Goal: Transaction & Acquisition: Obtain resource

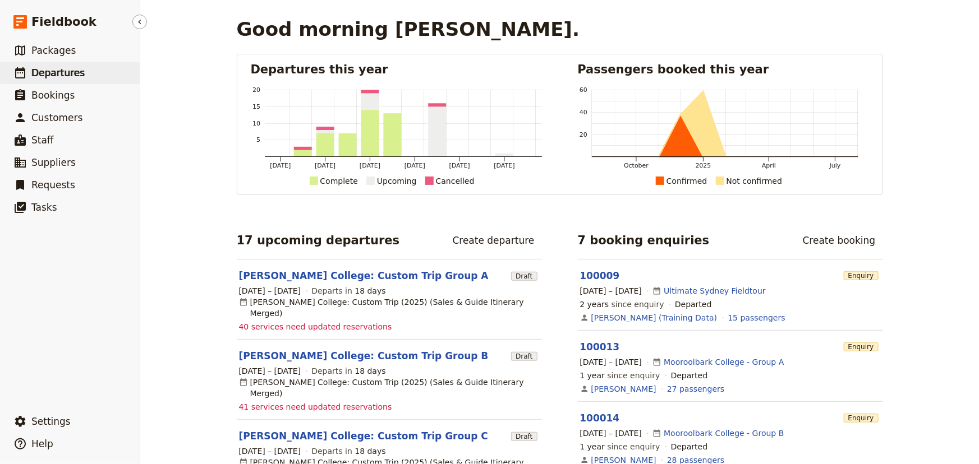
click at [67, 67] on span "Departures" at bounding box center [57, 72] width 53 height 11
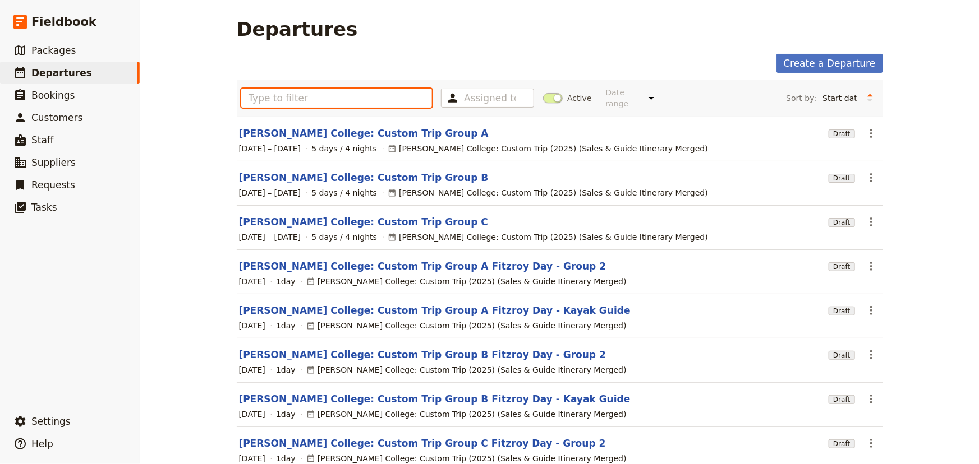
click at [275, 93] on input "text" at bounding box center [336, 98] width 191 height 19
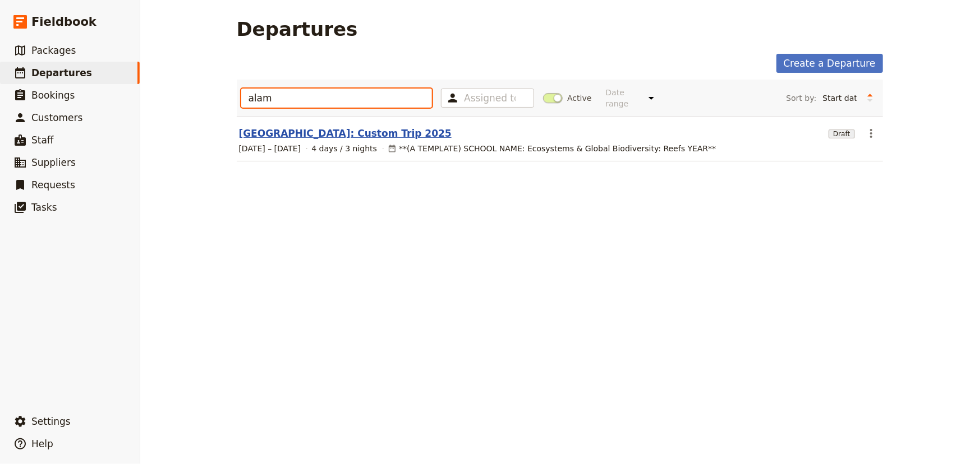
type input "alam"
click at [307, 127] on link "[GEOGRAPHIC_DATA]: Custom Trip 2025" at bounding box center [345, 133] width 213 height 13
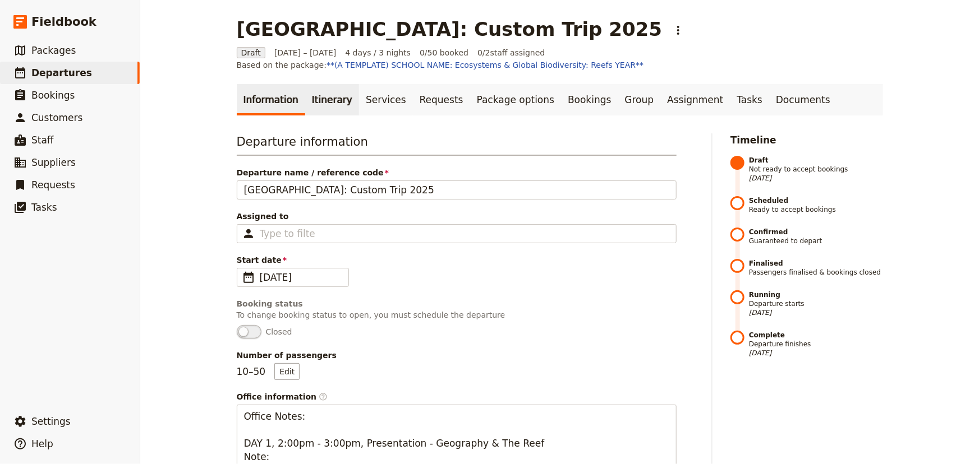
click at [315, 101] on link "Itinerary" at bounding box center [332, 99] width 54 height 31
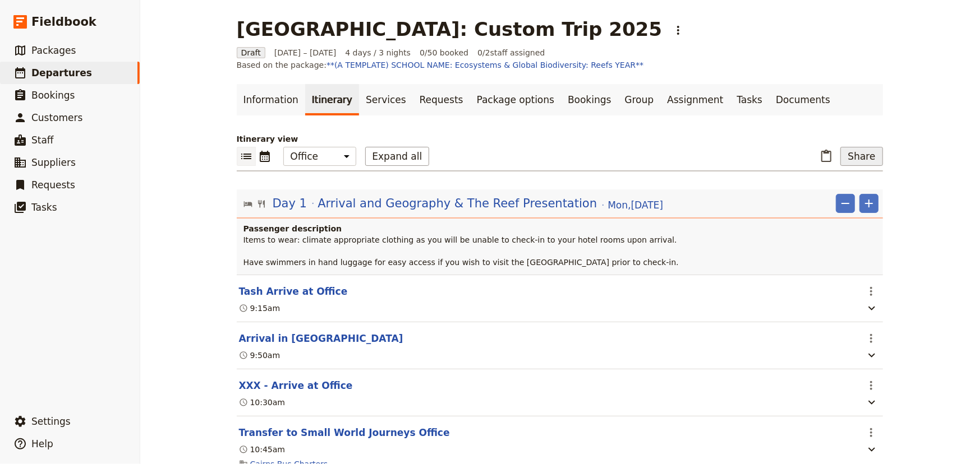
click at [863, 152] on button "Share" at bounding box center [861, 156] width 42 height 19
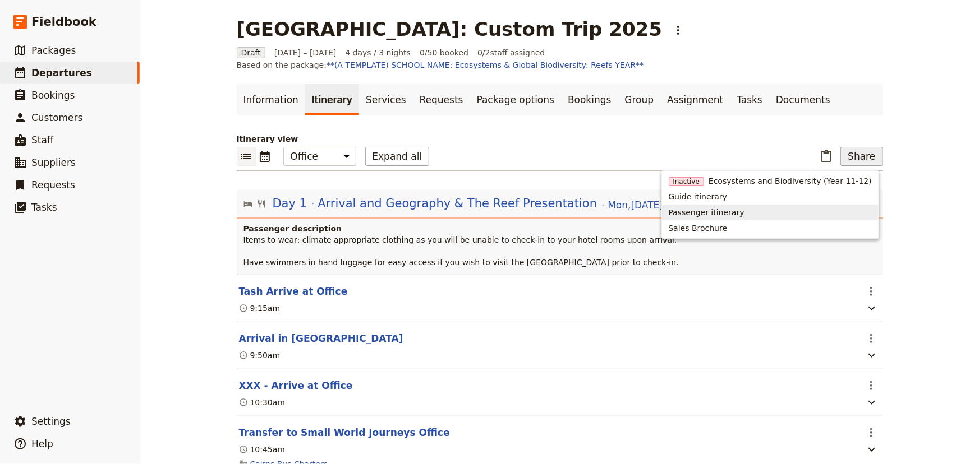
click at [730, 214] on span "Passenger itinerary" at bounding box center [706, 212] width 76 height 11
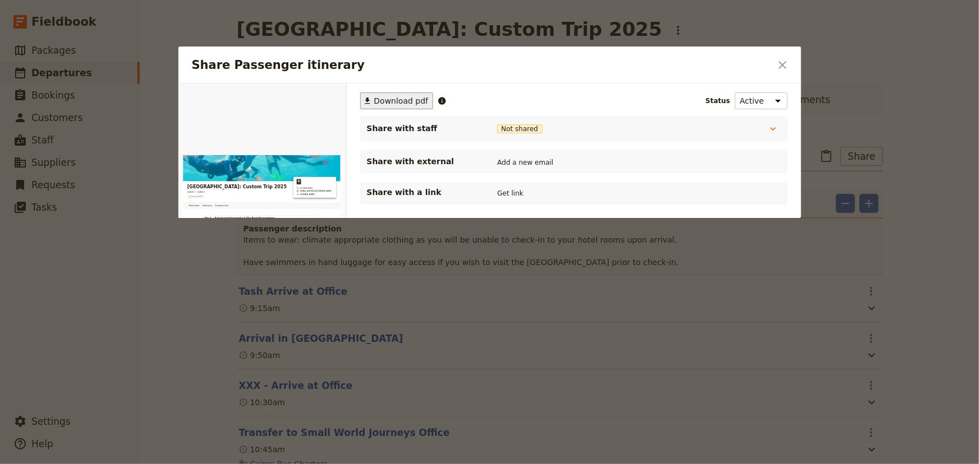
click at [389, 101] on span "Download pdf" at bounding box center [401, 100] width 54 height 11
drag, startPoint x: 786, startPoint y: 65, endPoint x: 779, endPoint y: 65, distance: 6.7
click at [785, 65] on icon "Close dialog" at bounding box center [782, 64] width 13 height 13
